Goal: Find specific page/section: Find specific page/section

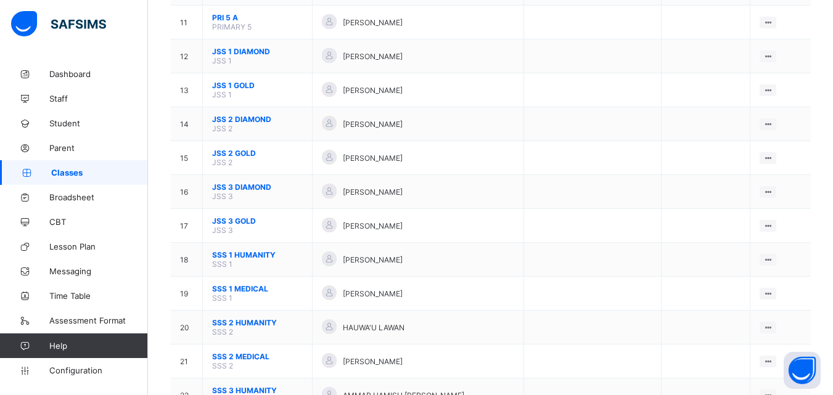
scroll to position [505, 0]
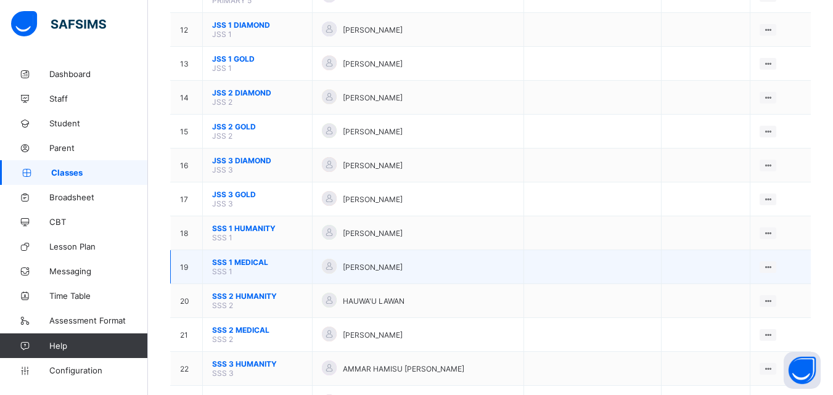
click at [242, 266] on span "SSS 1 MEDICAL" at bounding box center [257, 262] width 91 height 9
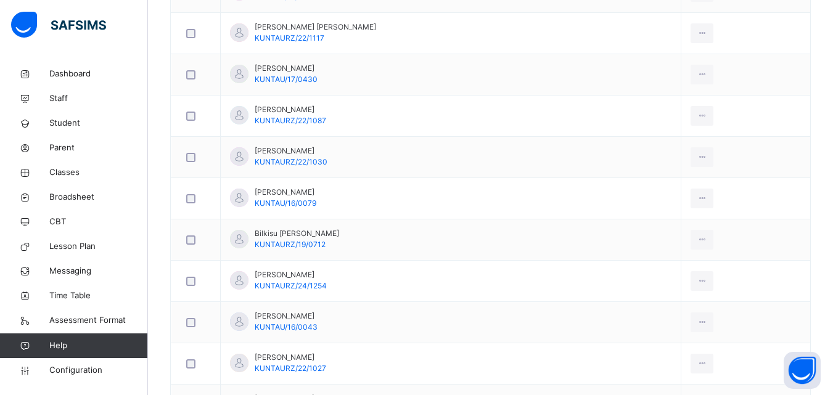
scroll to position [478, 0]
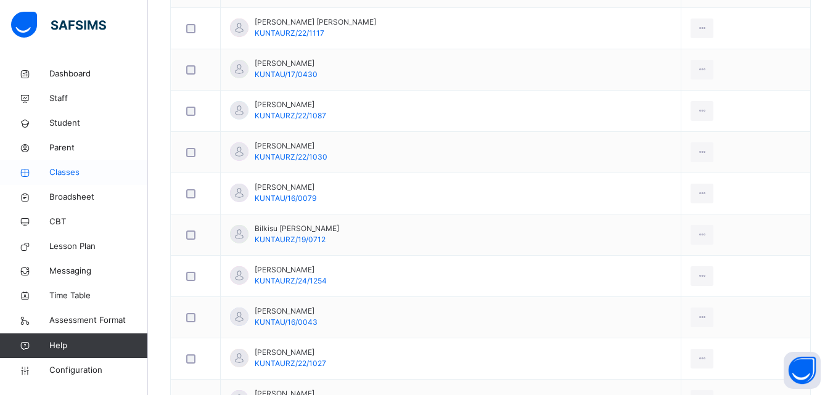
click at [80, 179] on link "Classes" at bounding box center [74, 172] width 148 height 25
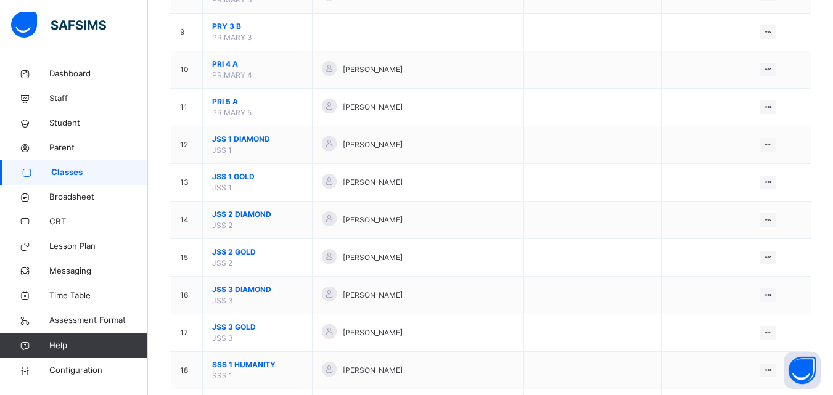
scroll to position [467, 0]
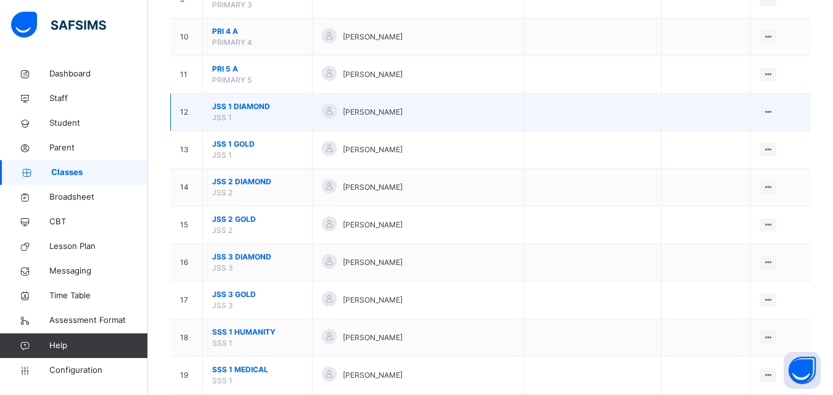
click at [252, 109] on span "JSS 1 DIAMOND" at bounding box center [257, 106] width 91 height 11
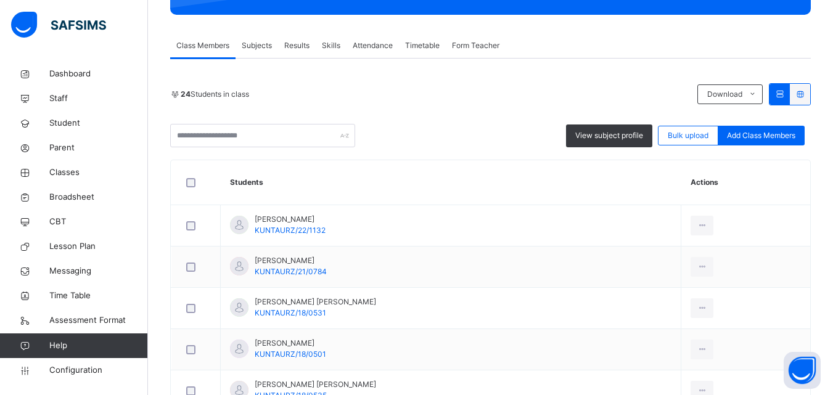
scroll to position [189, 0]
